Goal: Transaction & Acquisition: Book appointment/travel/reservation

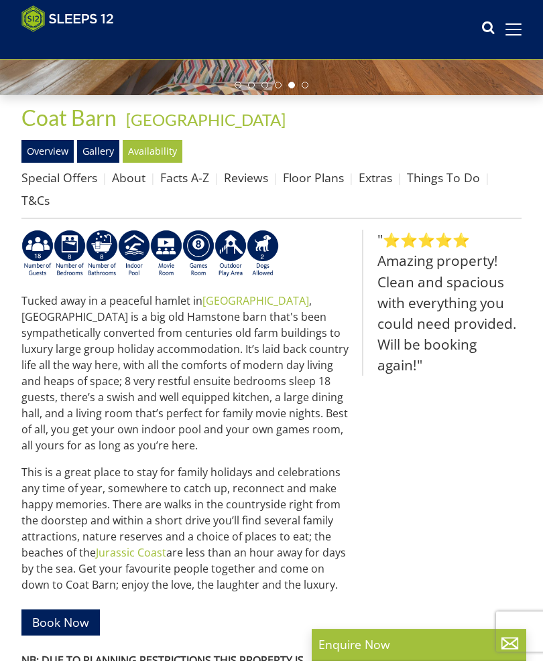
scroll to position [297, 0]
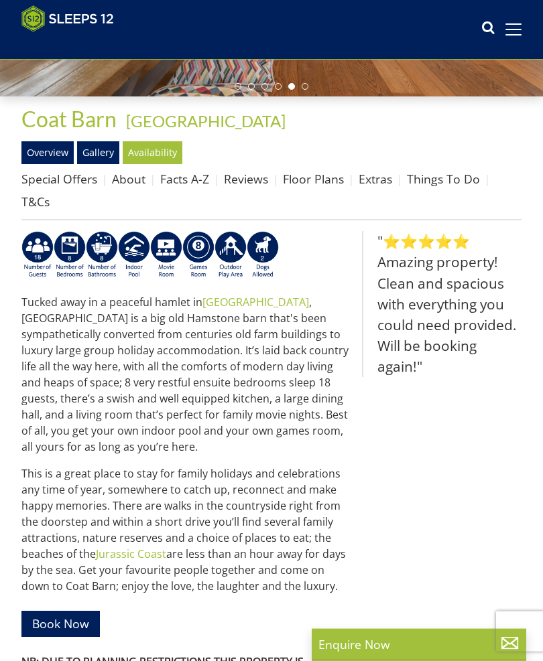
click at [164, 154] on link "Availability" at bounding box center [153, 152] width 60 height 23
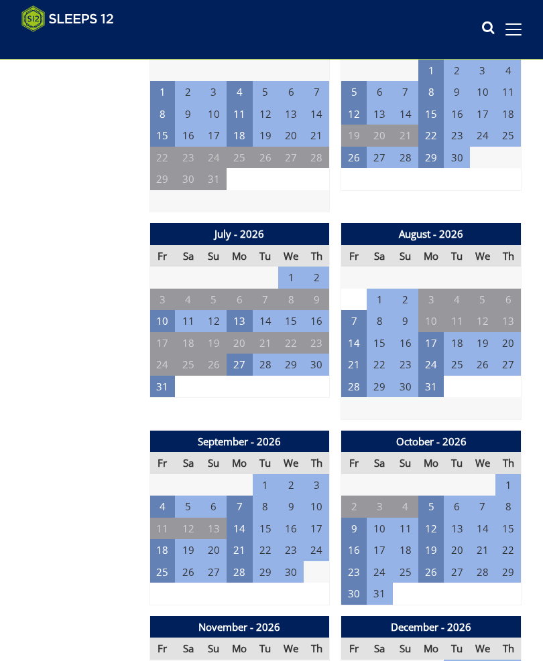
scroll to position [1320, 0]
click at [270, 332] on td "21" at bounding box center [265, 343] width 25 height 22
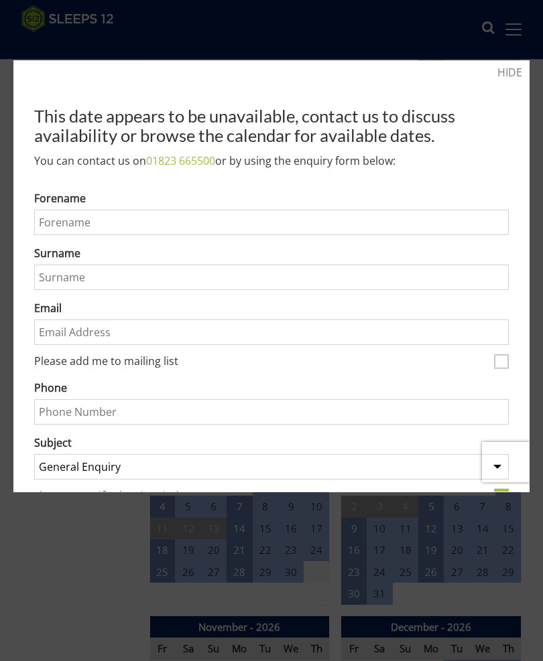
click at [462, 357] on label "Please add me to mailing list" at bounding box center [261, 362] width 454 height 15
click at [494, 357] on input "Please add me to mailing list" at bounding box center [501, 362] width 15 height 15
checkbox input "true"
click at [509, 78] on link "HIDE" at bounding box center [509, 72] width 25 height 16
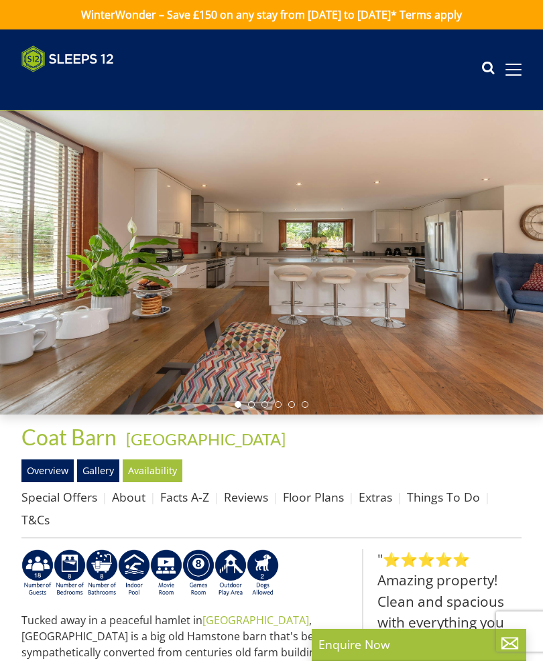
click at [517, 74] on span at bounding box center [513, 70] width 16 height 12
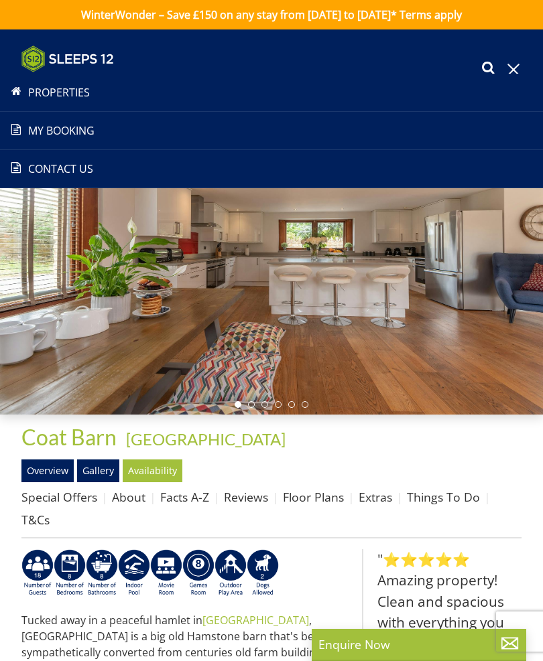
click at [74, 90] on link "Properties" at bounding box center [271, 92] width 543 height 16
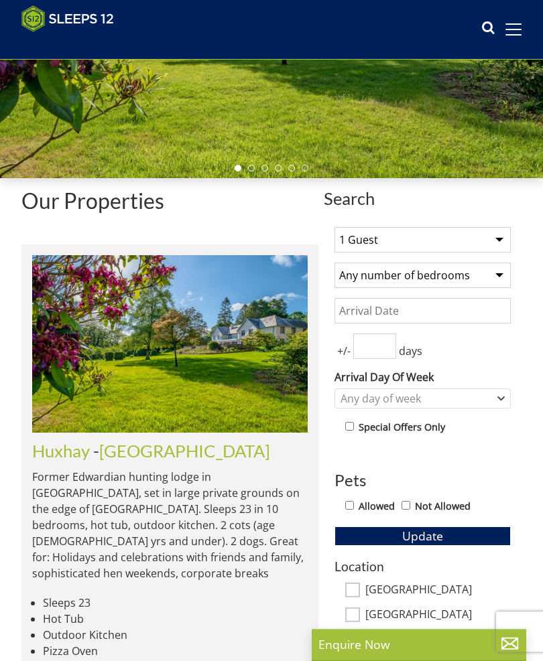
scroll to position [215, 0]
click at [501, 243] on select "1 Guest 2 Guests 3 Guests 4 Guests 5 Guests 6 Guests 7 Guests 8 Guests 9 Guests…" at bounding box center [422, 239] width 176 height 25
select select "15"
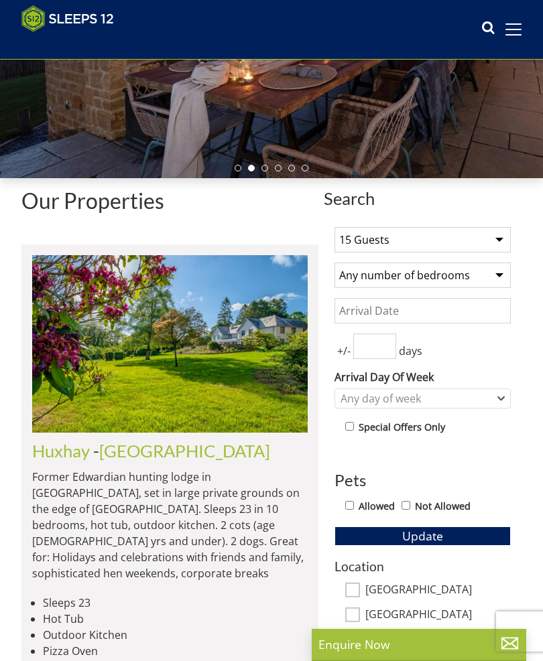
click at [505, 273] on select "Any number of bedrooms 4 Bedrooms 5 Bedrooms 6 Bedrooms 7 Bedrooms 8 Bedrooms 9…" at bounding box center [422, 275] width 176 height 25
select select "8"
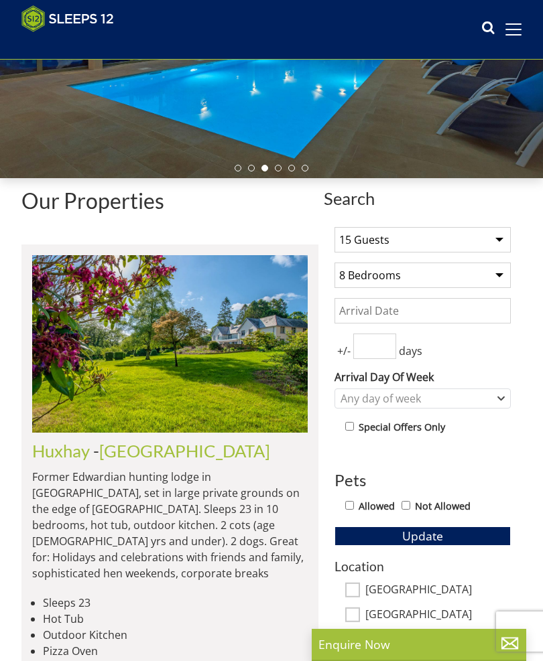
click at [375, 347] on input "number" at bounding box center [374, 346] width 43 height 25
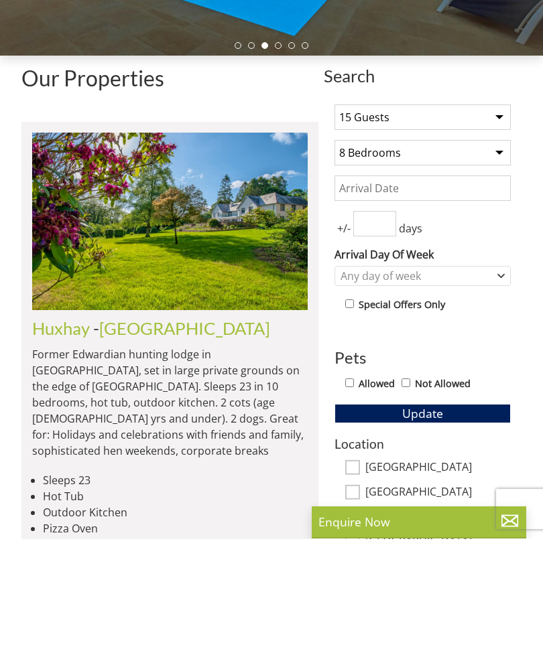
click at [386, 298] on input "Date" at bounding box center [422, 310] width 176 height 25
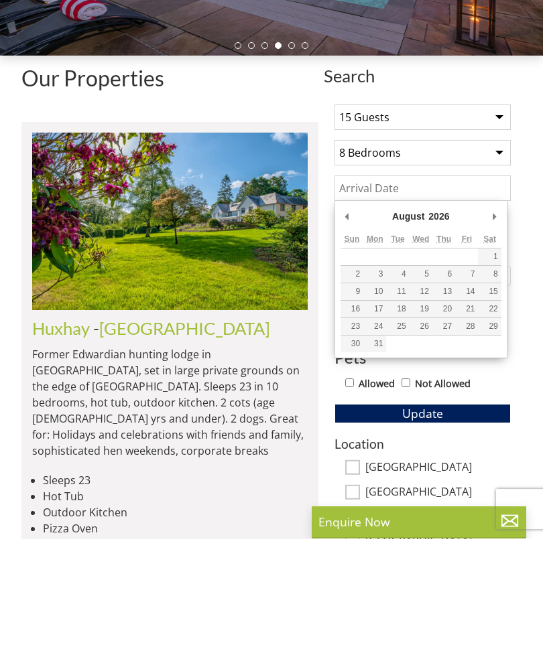
type input "[DATE]"
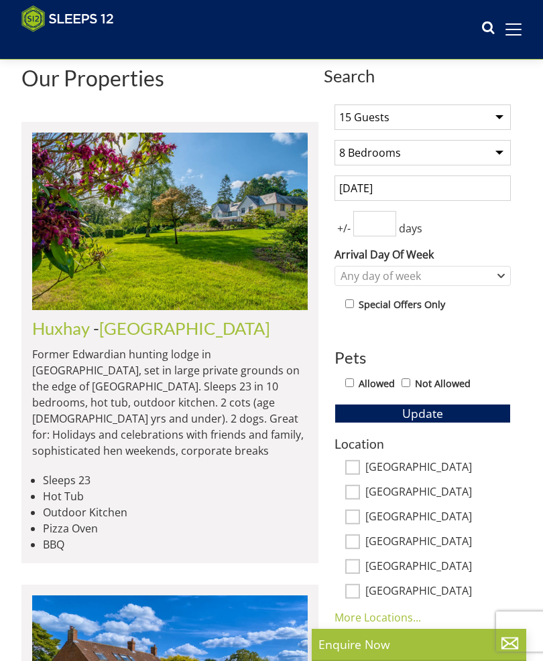
click at [376, 230] on input "number" at bounding box center [374, 223] width 43 height 25
click at [517, 355] on div "1 Guest 2 Guests 3 Guests 4 Guests 5 Guests 6 Guests 7 Guests 8 Guests 9 Guests…" at bounding box center [423, 459] width 198 height 731
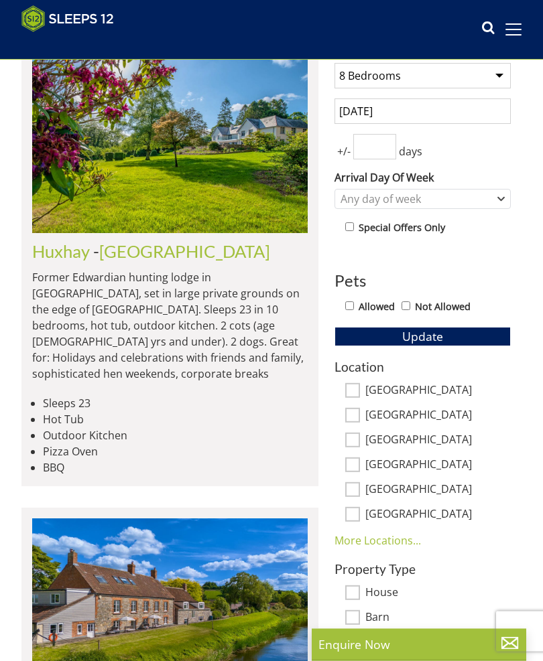
scroll to position [415, 0]
click at [354, 308] on input "Allowed" at bounding box center [349, 306] width 9 height 9
checkbox input "true"
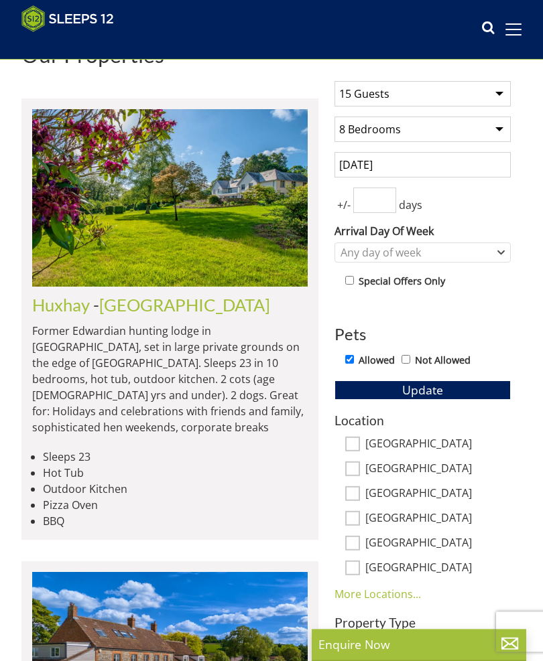
scroll to position [361, 0]
click at [430, 391] on span "Update" at bounding box center [422, 390] width 41 height 16
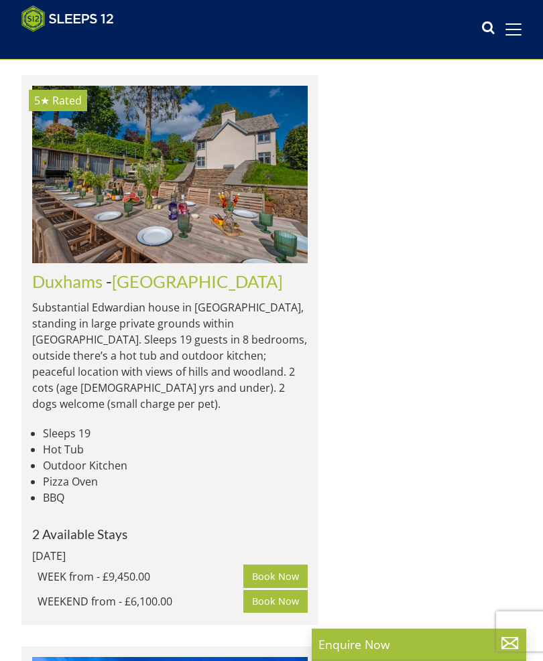
scroll to position [2636, 0]
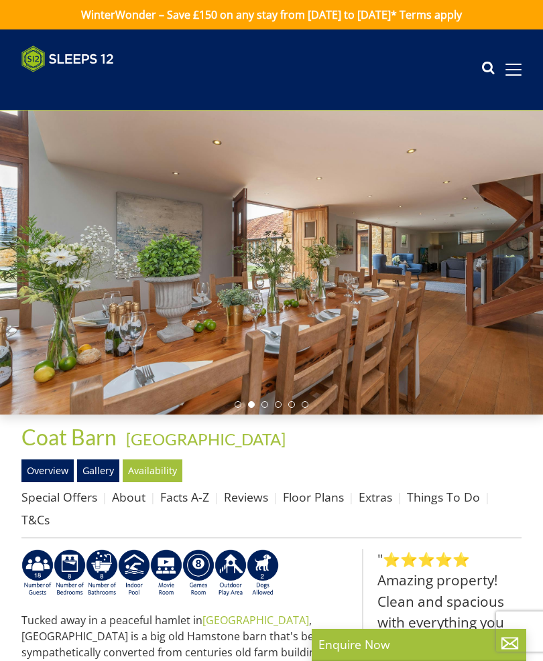
click at [99, 468] on link "Gallery" at bounding box center [98, 471] width 42 height 23
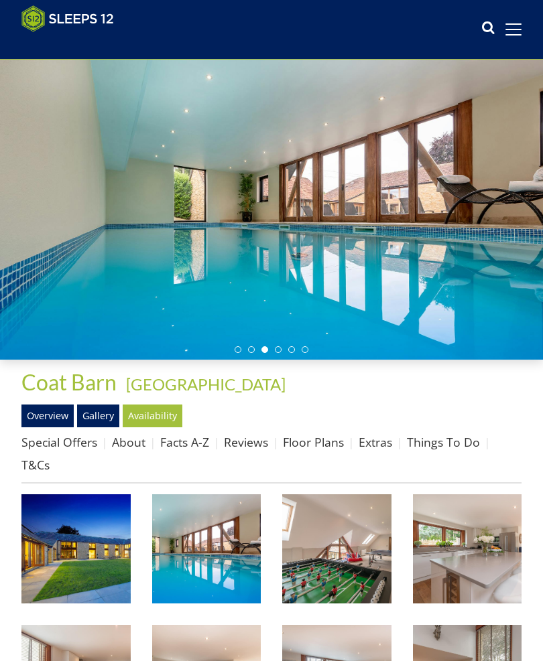
scroll to position [22, 0]
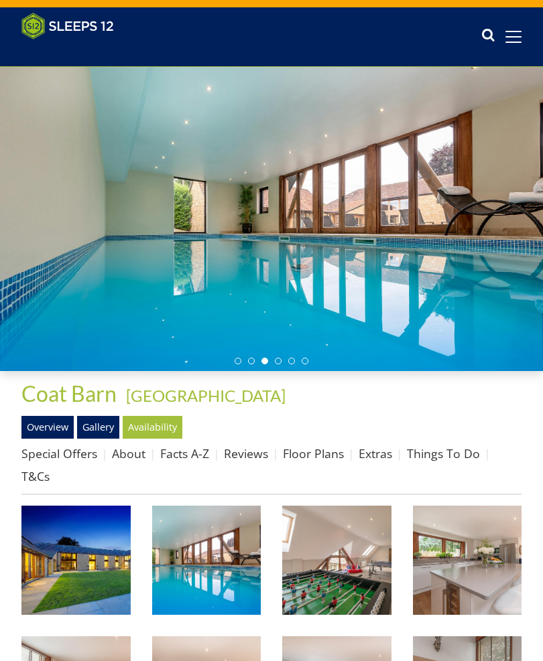
click at [320, 452] on link "Floor Plans" at bounding box center [313, 454] width 61 height 16
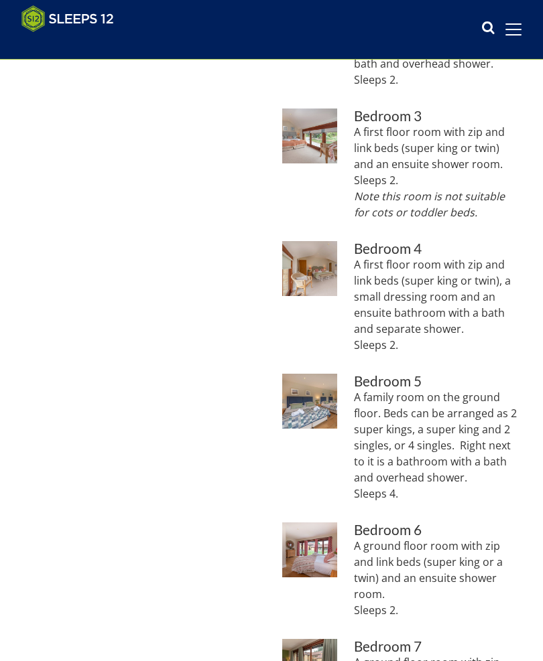
scroll to position [735, 0]
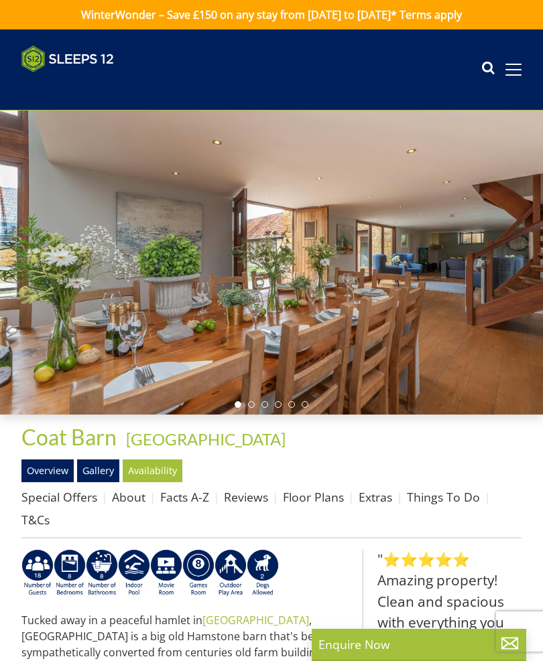
select select "15"
select select "8"
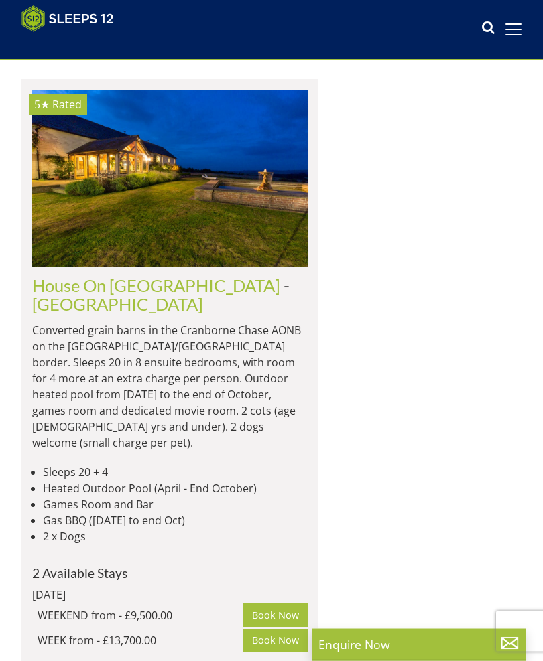
scroll to position [3914, 0]
click at [197, 227] on img at bounding box center [169, 179] width 275 height 178
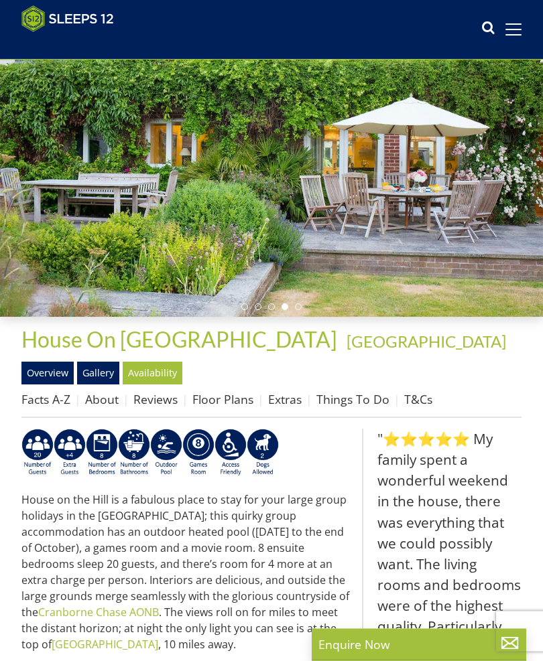
scroll to position [74, 0]
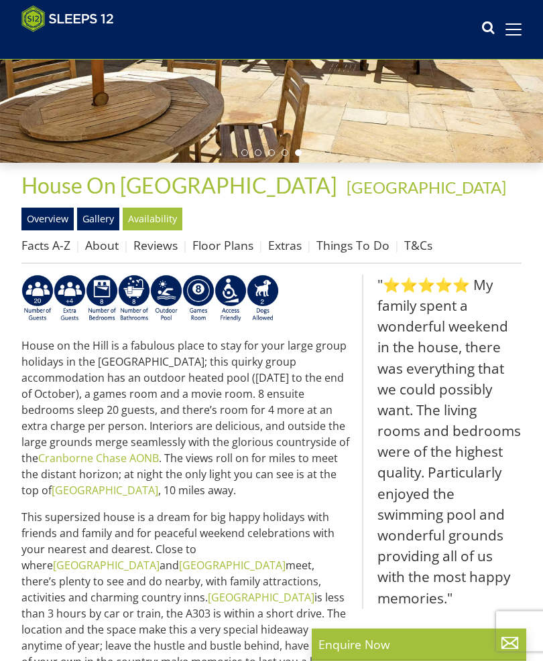
select select "15"
select select "8"
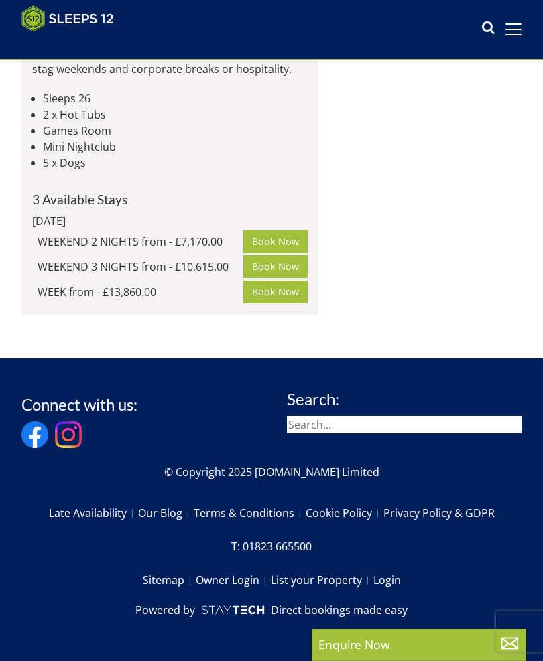
scroll to position [8066, 0]
click at [267, 525] on link "Terms & Conditions" at bounding box center [250, 513] width 112 height 23
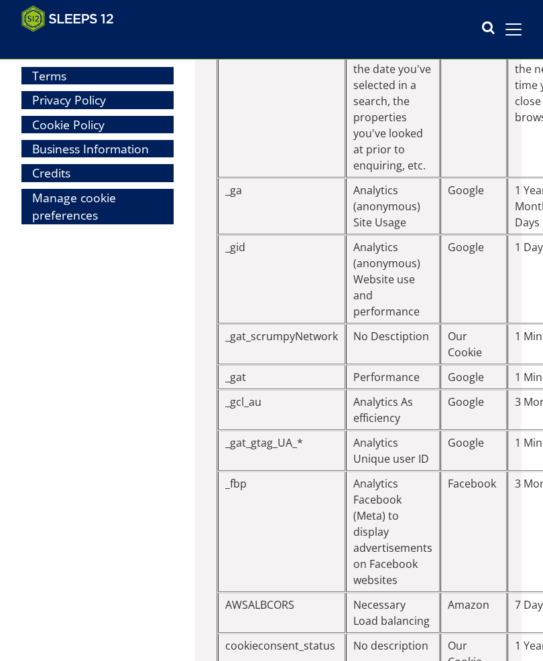
scroll to position [22300, 0]
click at [493, 27] on icon at bounding box center [487, 29] width 13 height 20
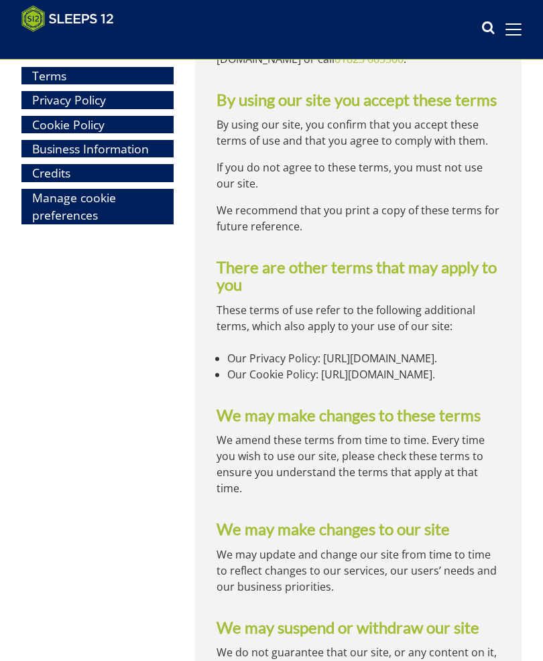
scroll to position [0, 0]
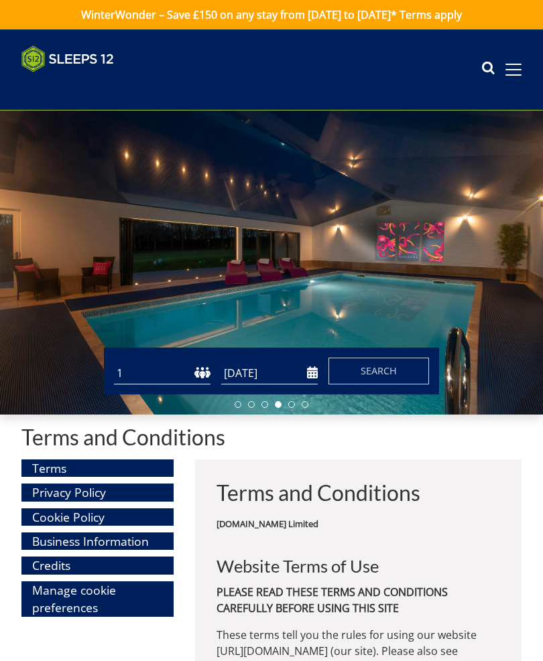
click at [487, 74] on icon at bounding box center [487, 70] width 13 height 20
